Goal: Task Accomplishment & Management: Manage account settings

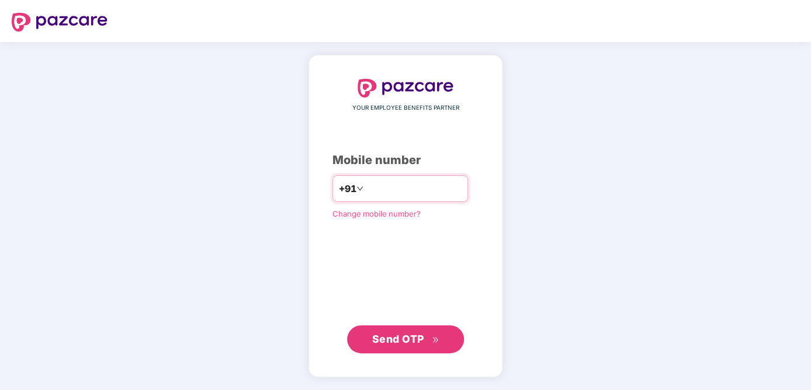
click at [417, 188] on input "number" at bounding box center [414, 188] width 96 height 19
type input "**********"
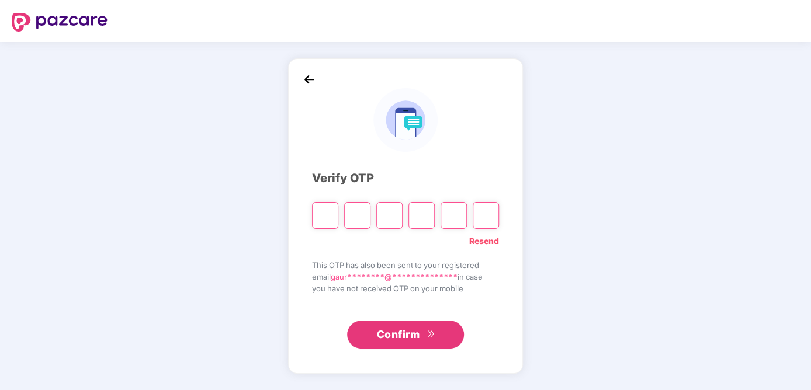
type input "*"
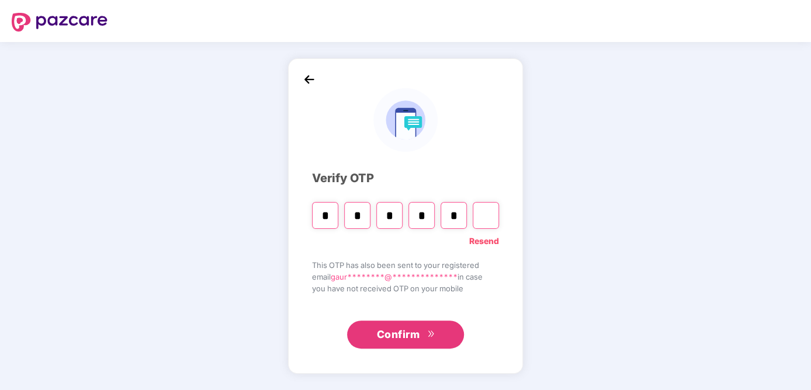
type input "*"
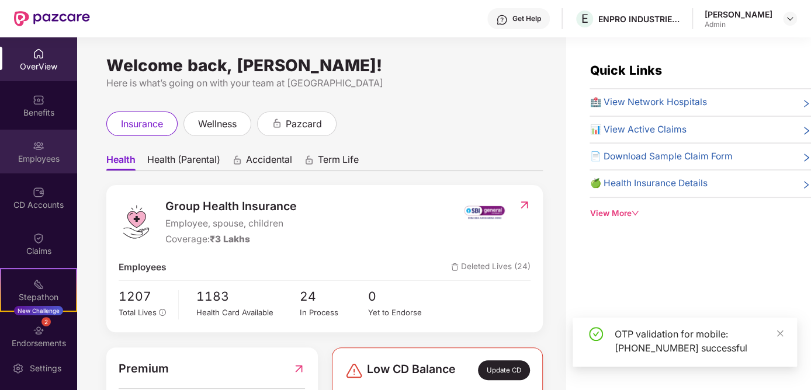
click at [43, 147] on div "Employees" at bounding box center [38, 152] width 77 height 44
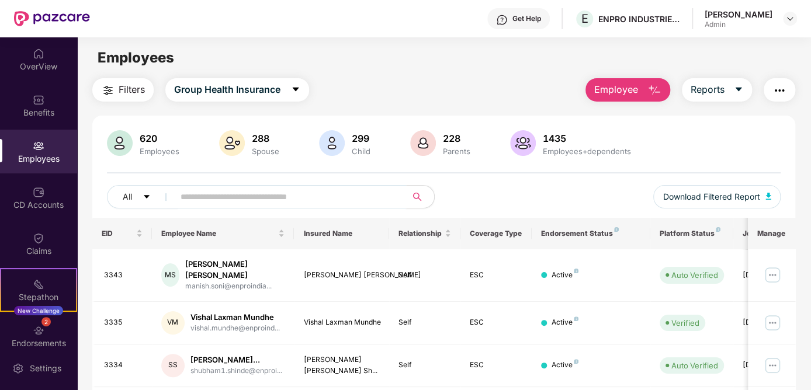
click at [247, 199] on input "text" at bounding box center [286, 197] width 210 height 18
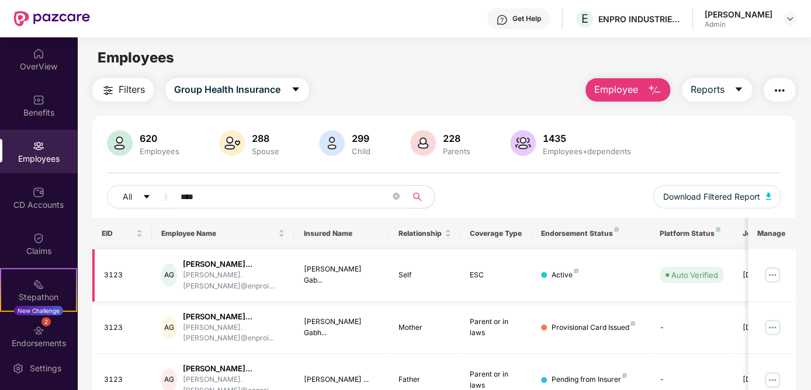
scroll to position [57, 0]
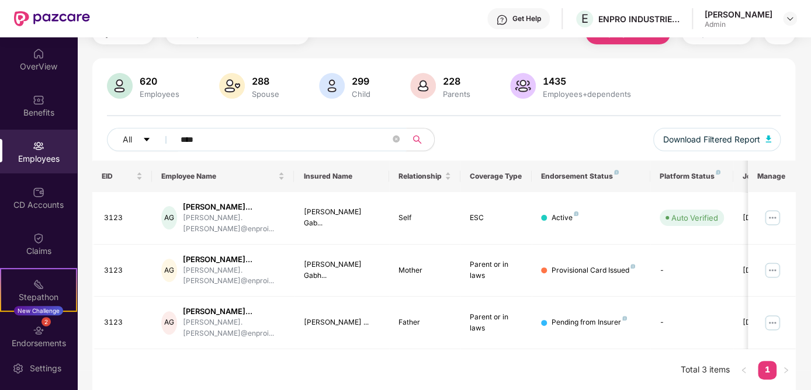
type input "****"
click at [771, 321] on img at bounding box center [772, 323] width 19 height 19
click at [675, 240] on td "Auto Verified" at bounding box center [691, 218] width 83 height 53
click at [772, 218] on img at bounding box center [772, 218] width 19 height 19
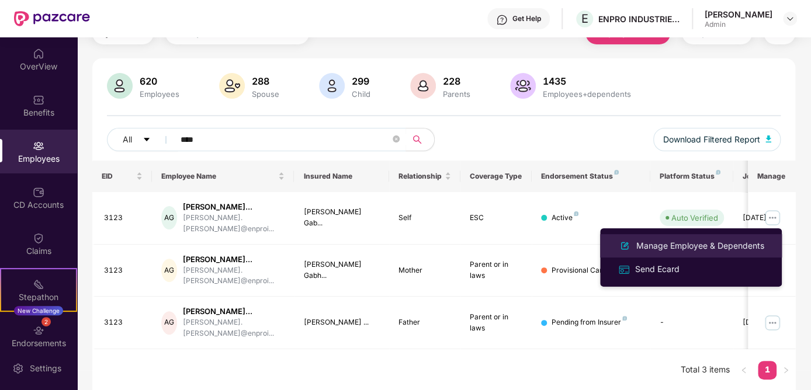
click at [702, 242] on div "Manage Employee & Dependents" at bounding box center [700, 246] width 133 height 13
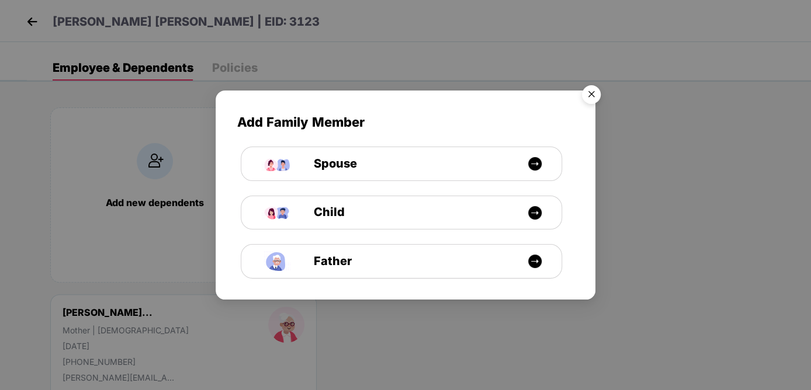
click at [595, 94] on img "Close" at bounding box center [591, 96] width 33 height 33
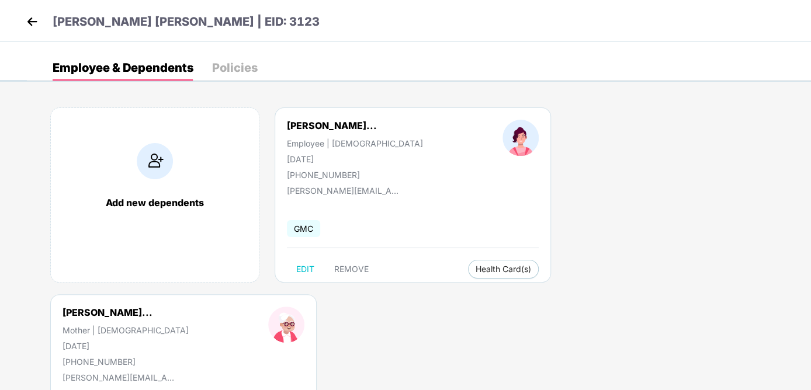
click at [32, 27] on img at bounding box center [32, 22] width 18 height 18
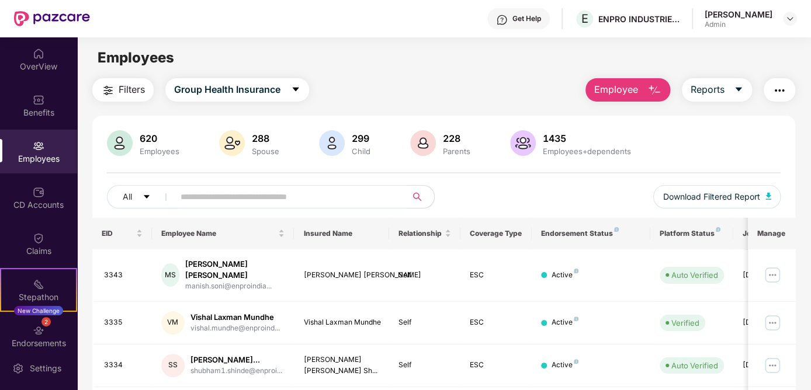
click at [328, 200] on input "text" at bounding box center [286, 197] width 210 height 18
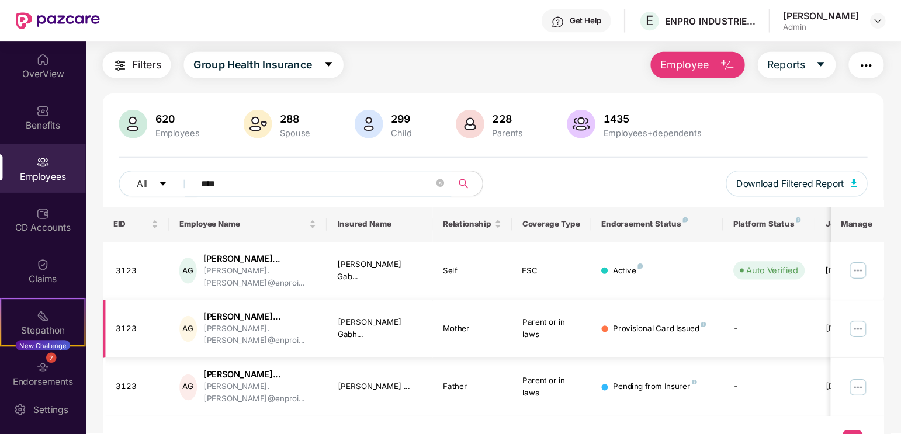
scroll to position [57, 0]
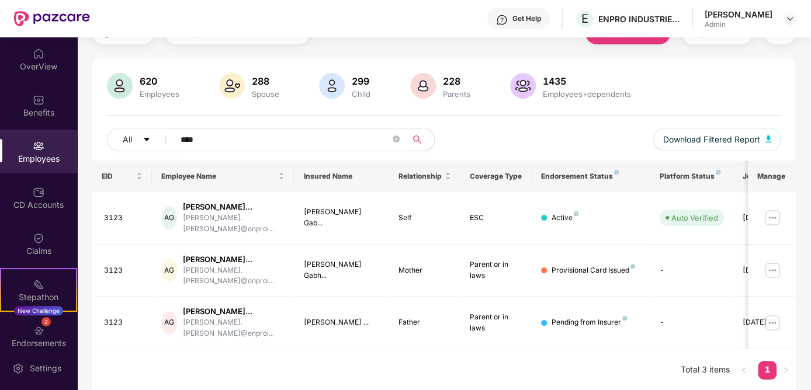
type input "****"
click at [639, 356] on div "EID Employee Name Insured Name Relationship Coverage Type Endorsement Status Pl…" at bounding box center [443, 276] width 703 height 231
drag, startPoint x: 707, startPoint y: 344, endPoint x: 758, endPoint y: 345, distance: 50.8
click at [758, 345] on tr "3123 AG [PERSON_NAME]... [PERSON_NAME].[PERSON_NAME]@enproi... [PERSON_NAME] ..…" at bounding box center [471, 323] width 759 height 53
drag, startPoint x: 758, startPoint y: 345, endPoint x: 669, endPoint y: 338, distance: 89.0
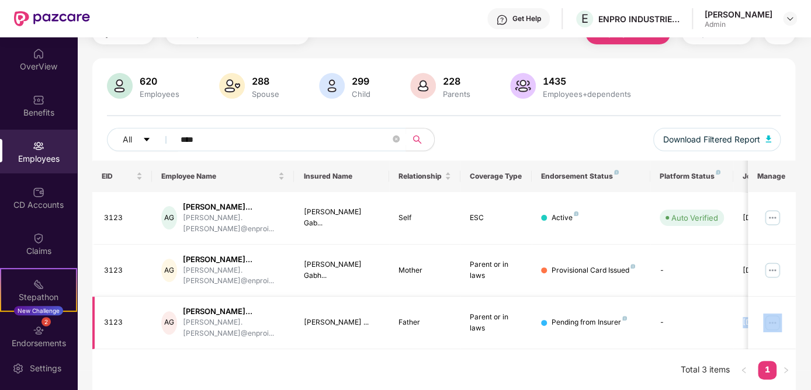
click at [669, 338] on td "-" at bounding box center [691, 323] width 83 height 53
click at [655, 304] on td "-" at bounding box center [691, 323] width 83 height 53
click at [773, 321] on img at bounding box center [772, 323] width 19 height 19
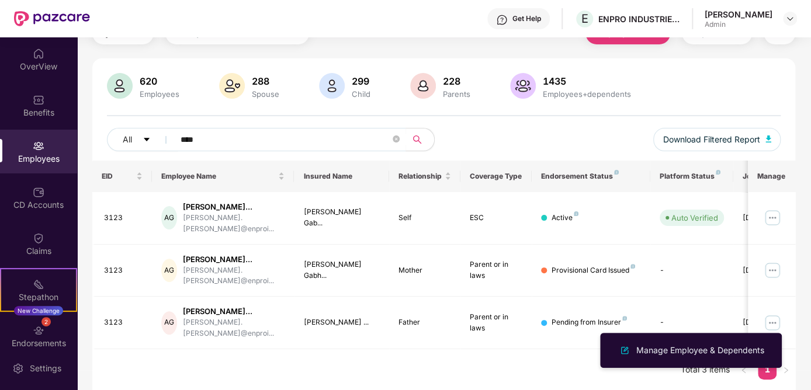
click at [307, 353] on div "EID Employee Name Insured Name Relationship Coverage Type Endorsement Status Pl…" at bounding box center [443, 276] width 703 height 231
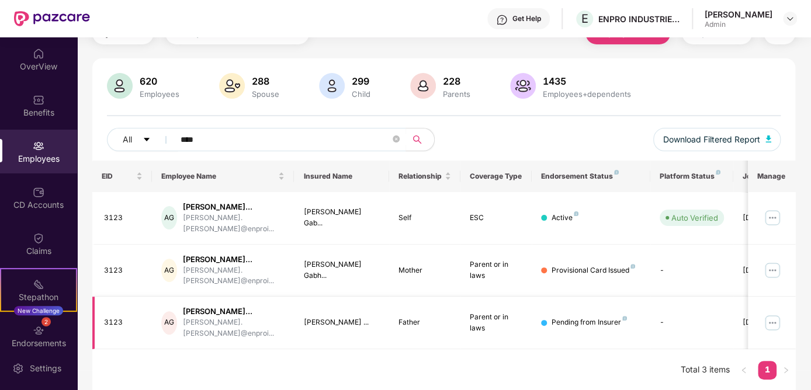
click at [775, 322] on img at bounding box center [772, 323] width 19 height 19
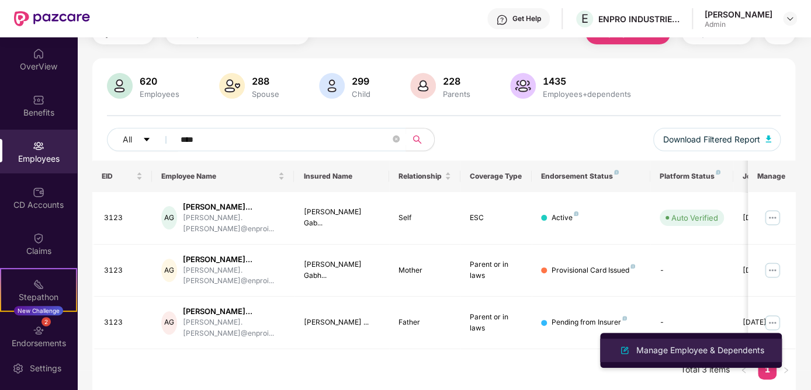
click at [716, 351] on div "Manage Employee & Dependents" at bounding box center [700, 350] width 133 height 13
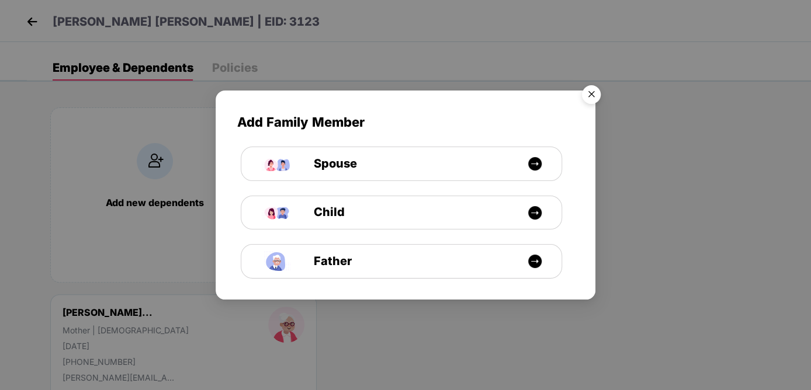
click at [587, 92] on img "Close" at bounding box center [591, 96] width 33 height 33
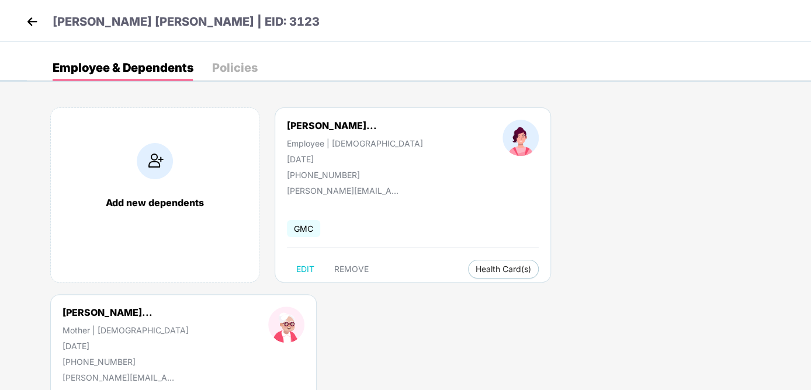
click at [700, 270] on div "Add new dependents [PERSON_NAME] Avinash Gabh... Employee | [DEMOGRAPHIC_DATA] …" at bounding box center [419, 294] width 784 height 409
click at [29, 19] on img at bounding box center [32, 22] width 18 height 18
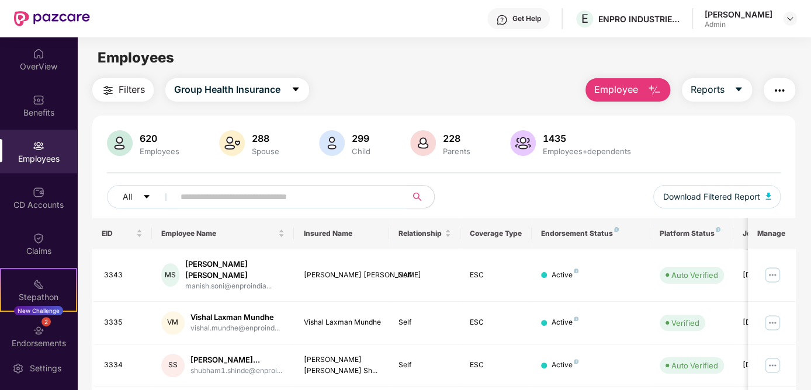
click at [334, 192] on input "text" at bounding box center [286, 197] width 210 height 18
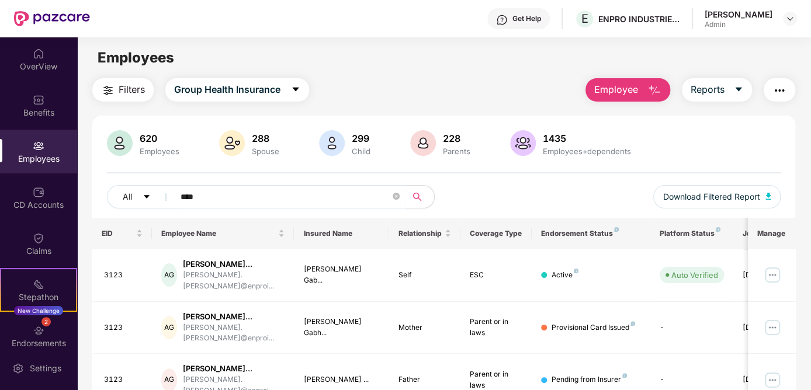
click at [616, 194] on div "All **** Download Filtered Report" at bounding box center [444, 201] width 674 height 33
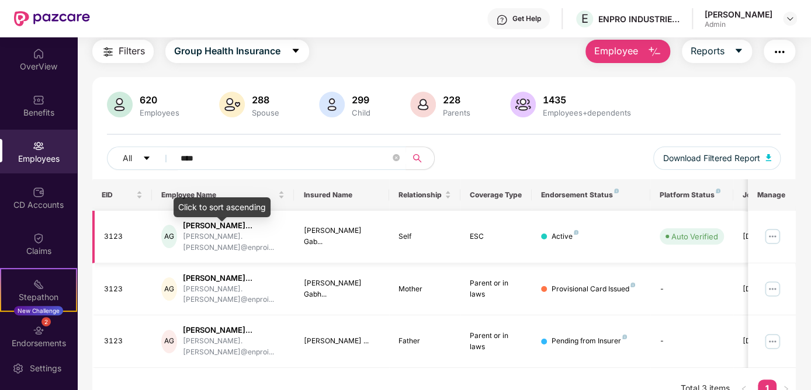
scroll to position [57, 0]
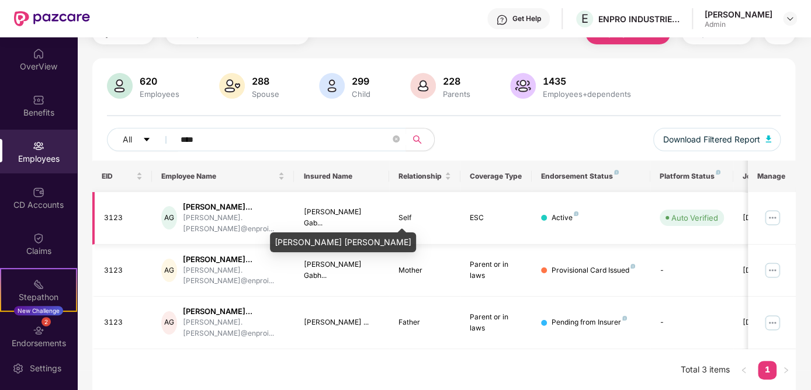
click at [319, 217] on div "[PERSON_NAME] Gab..." at bounding box center [341, 218] width 77 height 22
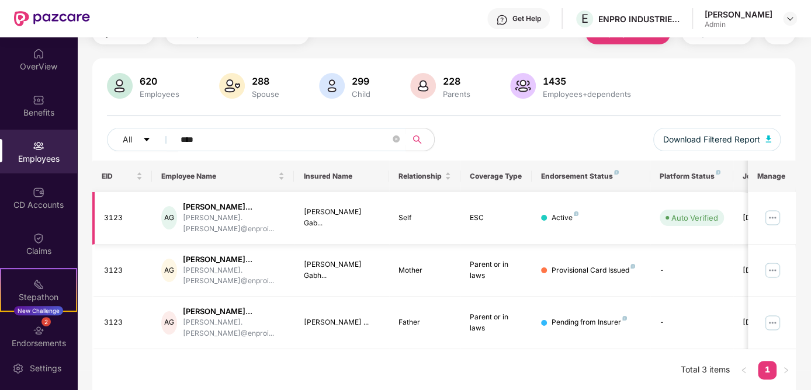
drag, startPoint x: 319, startPoint y: 217, endPoint x: 380, endPoint y: 221, distance: 60.9
click at [380, 221] on td "[PERSON_NAME] Gab..." at bounding box center [341, 218] width 95 height 53
click at [178, 203] on div "AG [PERSON_NAME]... [PERSON_NAME].[PERSON_NAME]@enproi..." at bounding box center [223, 218] width 124 height 33
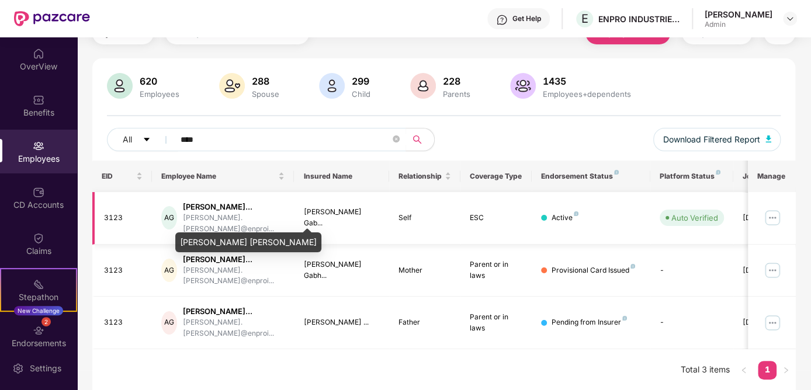
click at [200, 204] on div "[PERSON_NAME]..." at bounding box center [234, 207] width 102 height 11
drag, startPoint x: 200, startPoint y: 204, endPoint x: 216, endPoint y: 217, distance: 19.9
click at [216, 213] on div "[PERSON_NAME]..." at bounding box center [234, 207] width 102 height 11
copy div "[PERSON_NAME]"
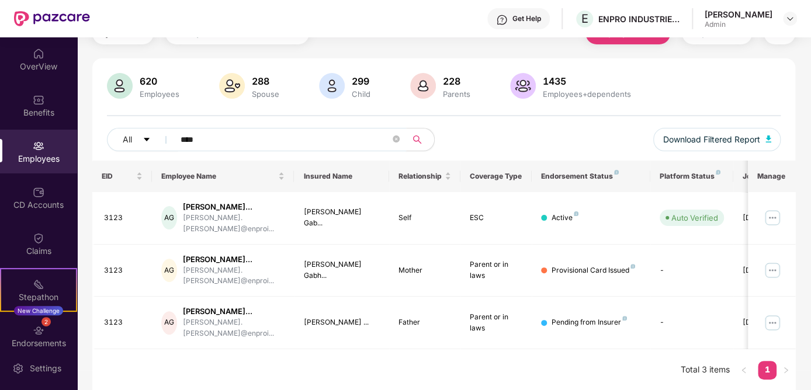
click at [270, 138] on input "****" at bounding box center [286, 140] width 210 height 18
type input "*"
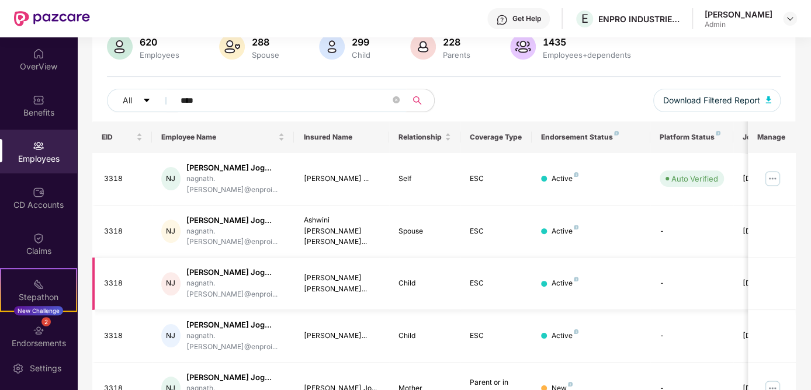
scroll to position [113, 0]
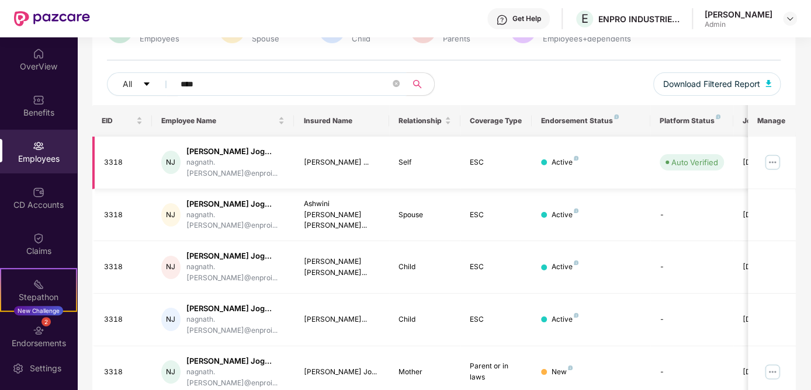
type input "****"
click at [773, 156] on img at bounding box center [772, 162] width 19 height 19
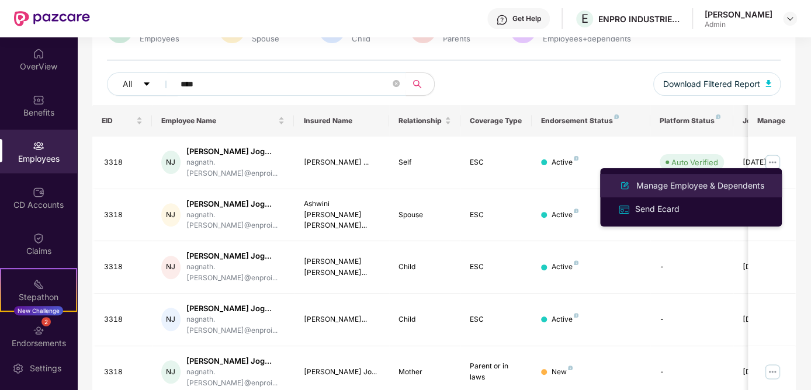
click at [663, 186] on div "Manage Employee & Dependents" at bounding box center [700, 185] width 133 height 13
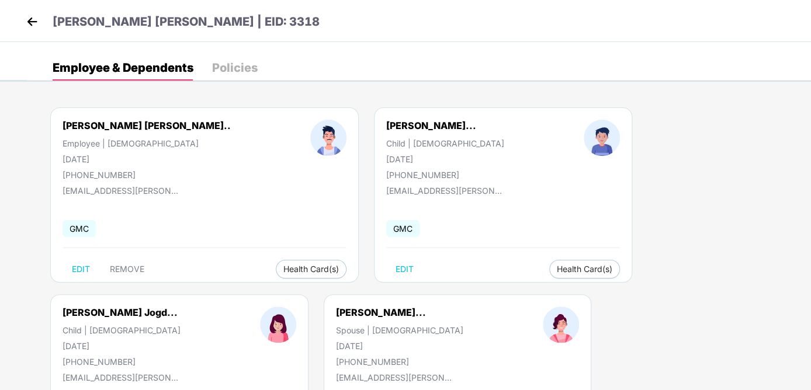
click at [30, 17] on img at bounding box center [32, 22] width 18 height 18
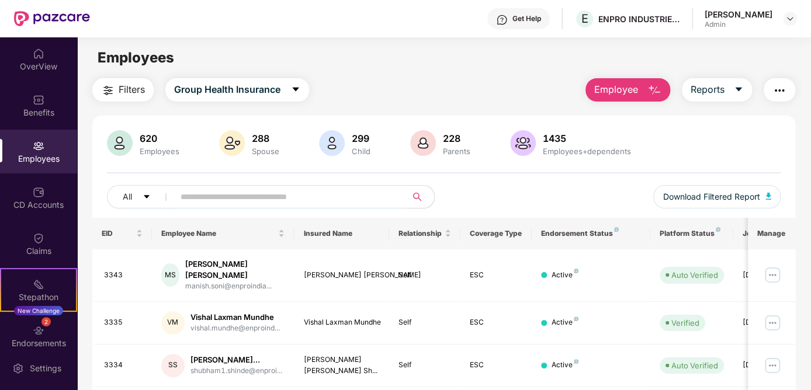
click at [280, 202] on input "text" at bounding box center [286, 197] width 210 height 18
type input "****"
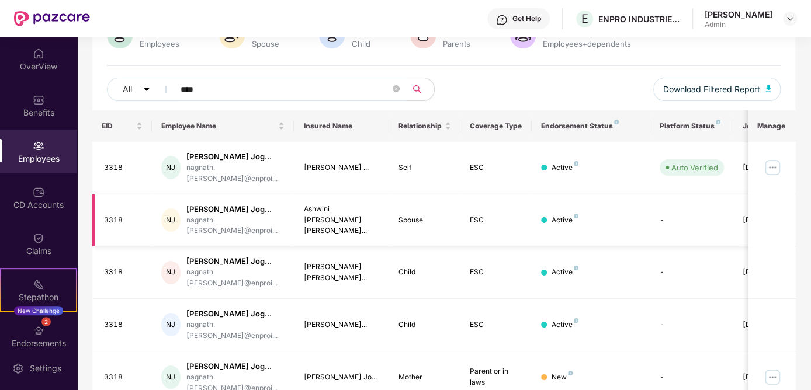
scroll to position [113, 0]
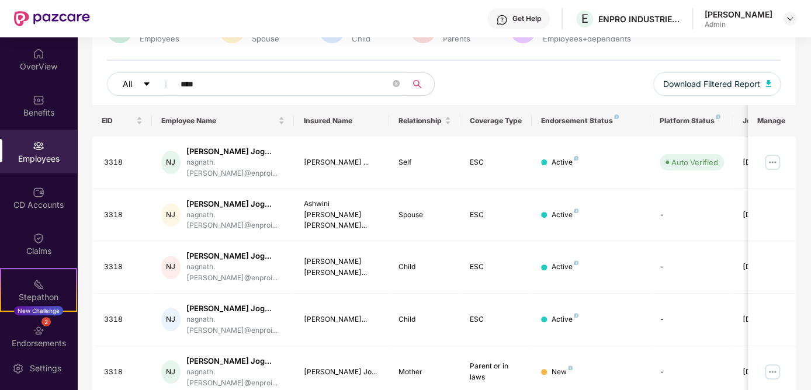
drag, startPoint x: 200, startPoint y: 84, endPoint x: 115, endPoint y: 78, distance: 84.9
click at [115, 78] on div "All ****" at bounding box center [275, 83] width 337 height 23
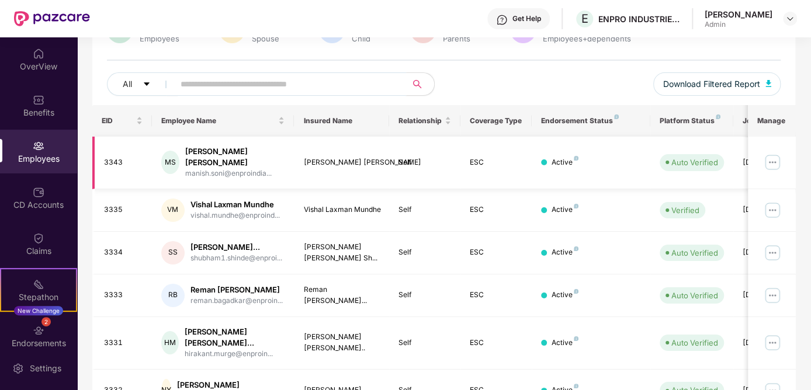
scroll to position [0, 0]
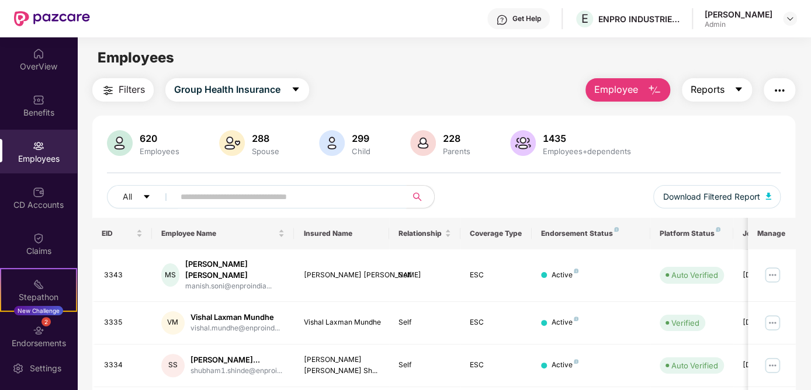
click at [724, 89] on span "Reports" at bounding box center [708, 89] width 34 height 15
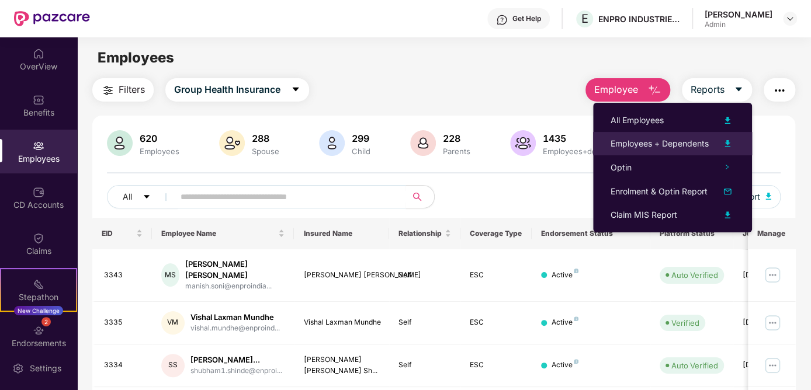
click at [685, 142] on div "Employees + Dependents" at bounding box center [660, 143] width 98 height 13
